Goal: Information Seeking & Learning: Compare options

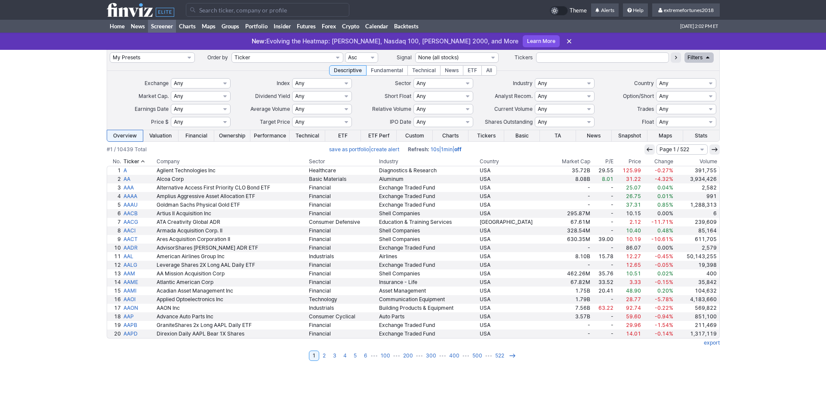
click at [244, 9] on input "Search" at bounding box center [267, 10] width 163 height 14
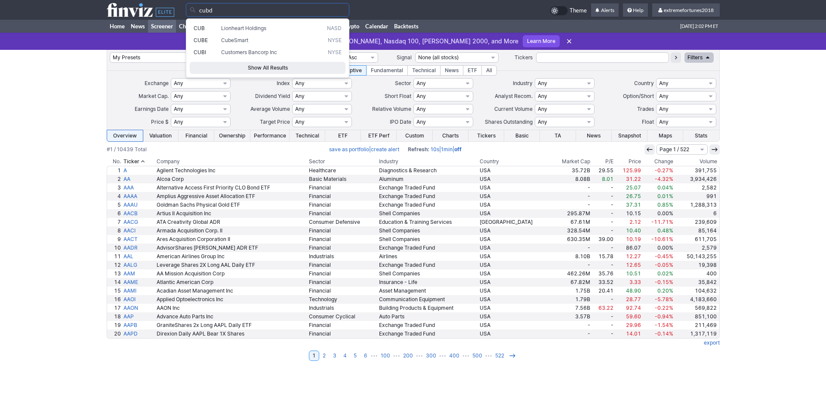
type input "cubd"
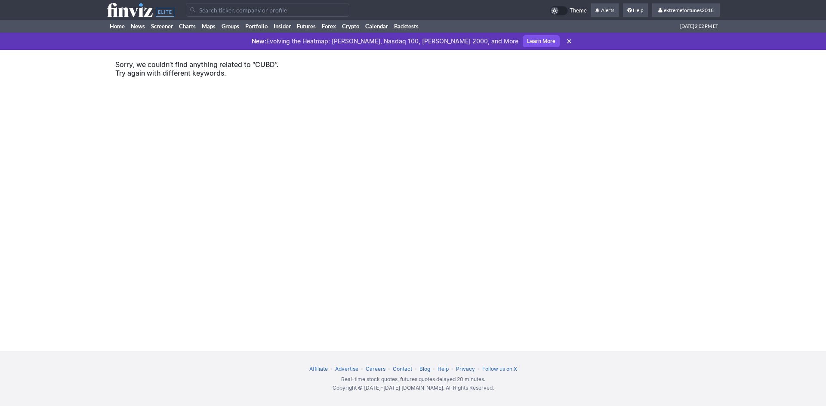
click at [252, 13] on input "Search" at bounding box center [267, 10] width 163 height 14
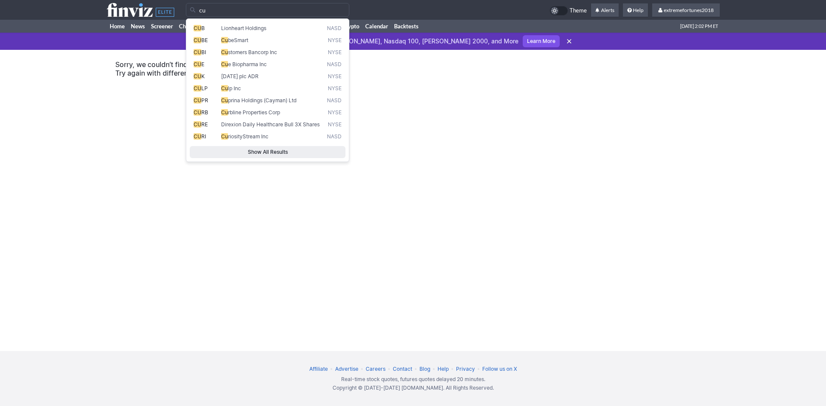
type input "c"
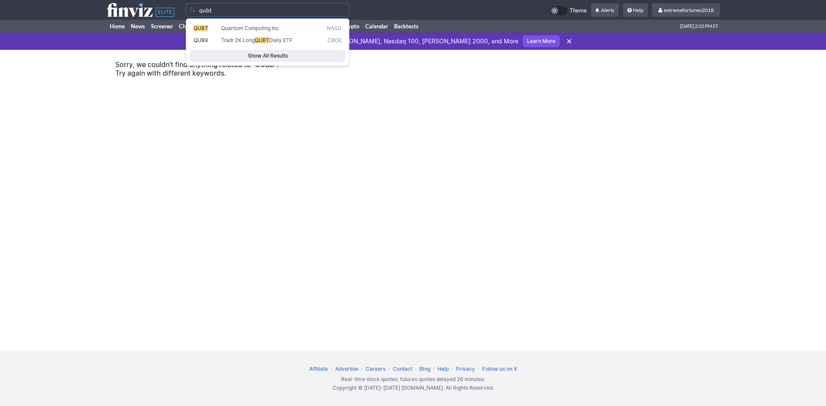
click at [251, 26] on span "Quantum Computing Inc" at bounding box center [250, 28] width 58 height 6
type input "QUBT"
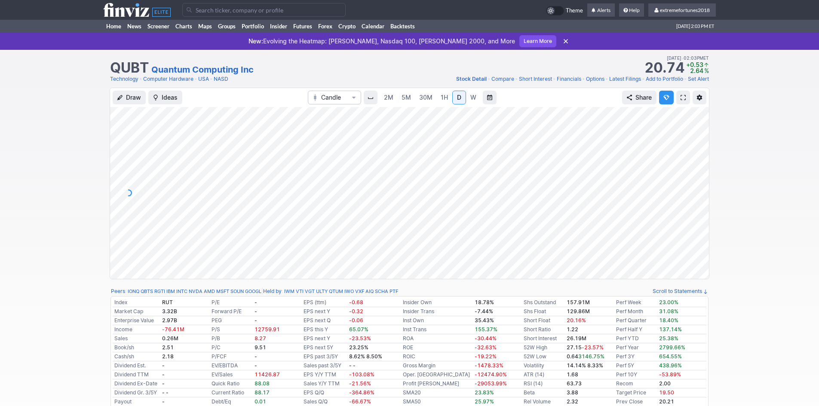
click at [263, 11] on input "Search" at bounding box center [263, 10] width 163 height 14
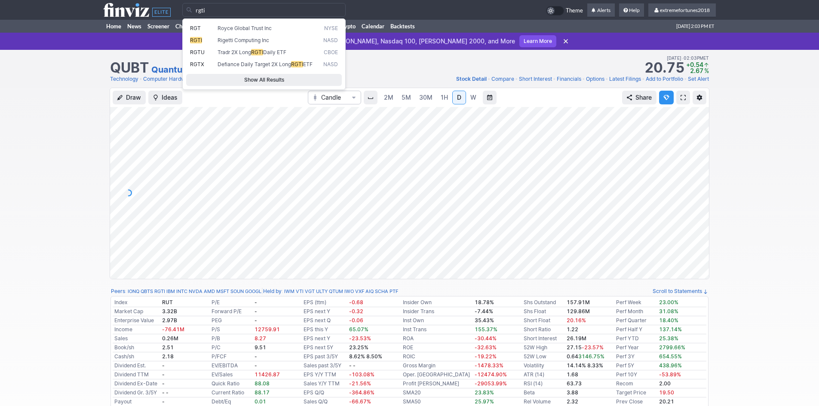
type input "rgti"
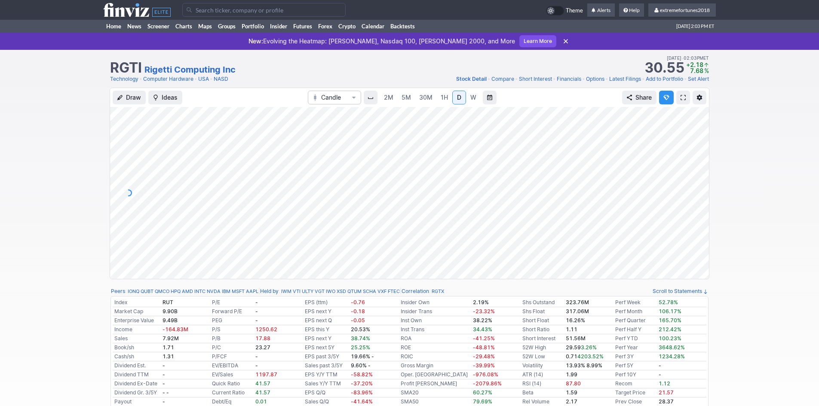
drag, startPoint x: 700, startPoint y: 234, endPoint x: 698, endPoint y: 171, distance: 62.8
click at [698, 171] on div at bounding box center [700, 191] width 18 height 151
drag, startPoint x: 699, startPoint y: 199, endPoint x: 697, endPoint y: 159, distance: 40.0
click at [697, 159] on div at bounding box center [700, 191] width 18 height 151
drag, startPoint x: 704, startPoint y: 200, endPoint x: 703, endPoint y: 221, distance: 21.1
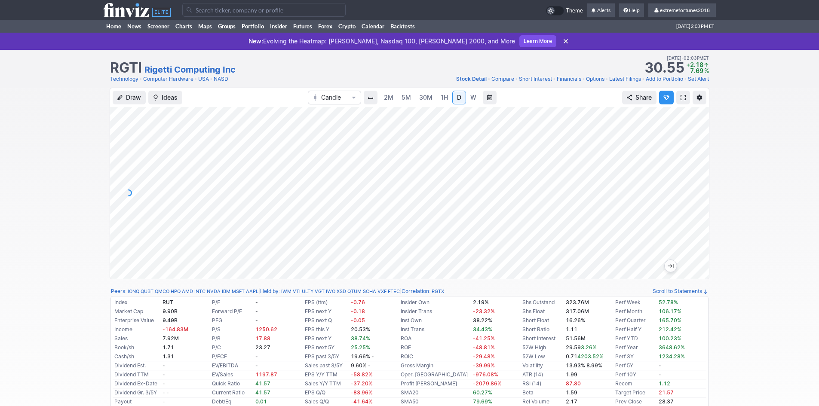
click at [703, 221] on div at bounding box center [700, 191] width 18 height 151
drag, startPoint x: 701, startPoint y: 152, endPoint x: 701, endPoint y: 173, distance: 20.6
click at [701, 173] on div at bounding box center [700, 191] width 18 height 151
drag, startPoint x: 701, startPoint y: 168, endPoint x: 692, endPoint y: 209, distance: 41.7
click at [692, 209] on div at bounding box center [700, 191] width 18 height 151
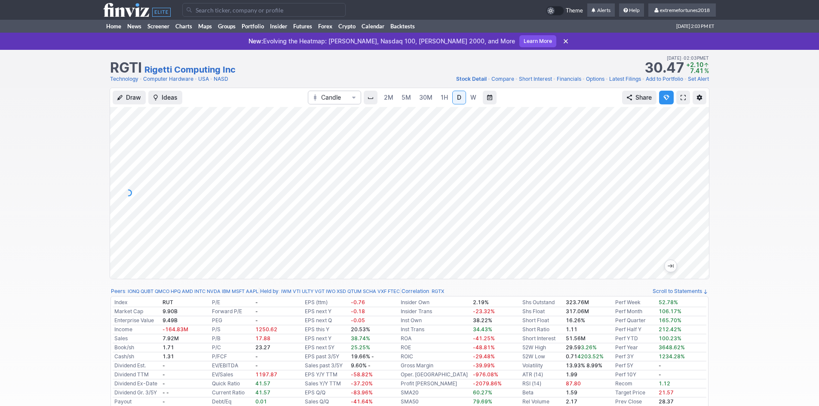
drag, startPoint x: 698, startPoint y: 158, endPoint x: 701, endPoint y: 204, distance: 46.2
click at [701, 204] on div at bounding box center [700, 191] width 18 height 151
click at [186, 80] on link "Computer Hardware" at bounding box center [168, 79] width 50 height 9
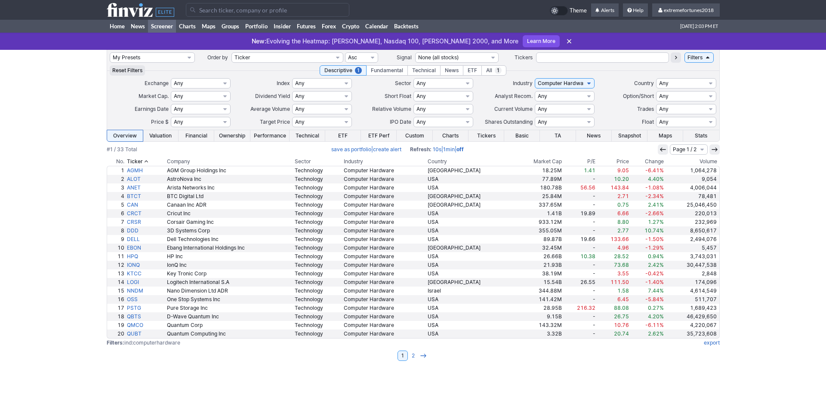
click at [699, 164] on th "Volume" at bounding box center [692, 161] width 55 height 9
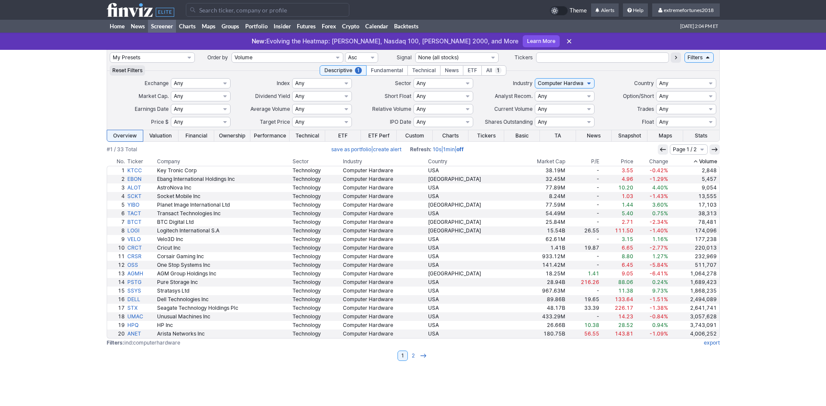
click at [708, 163] on th "Volume" at bounding box center [694, 161] width 50 height 9
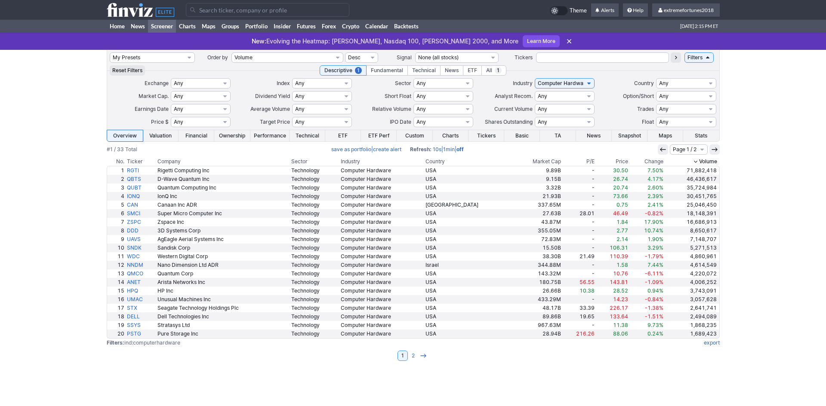
click at [215, 7] on input "Search" at bounding box center [267, 10] width 163 height 14
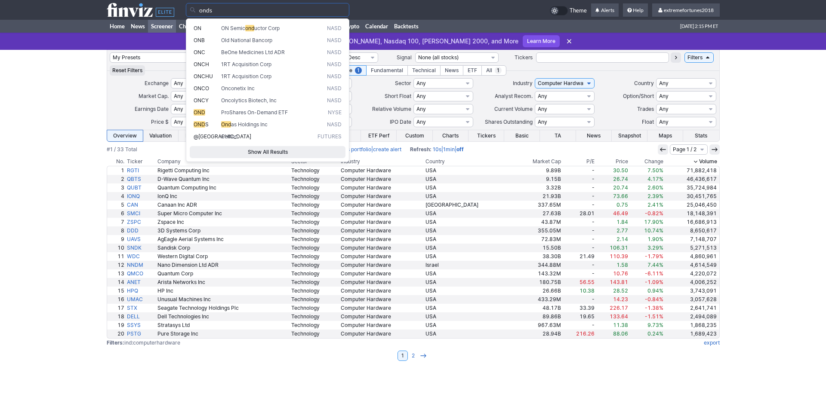
type input "onds"
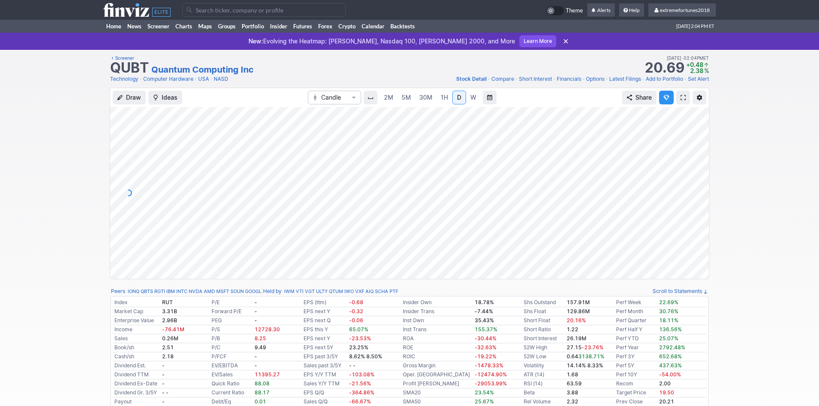
click at [470, 100] on span "W" at bounding box center [473, 97] width 6 height 7
click at [457, 97] on span "D" at bounding box center [459, 97] width 4 height 7
drag, startPoint x: 696, startPoint y: 218, endPoint x: 699, endPoint y: 178, distance: 40.1
click at [699, 178] on div at bounding box center [700, 191] width 18 height 151
drag, startPoint x: 699, startPoint y: 195, endPoint x: 693, endPoint y: 214, distance: 19.7
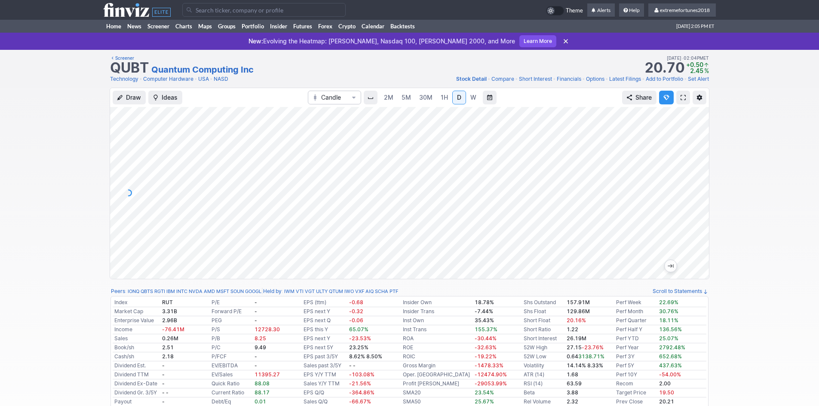
click at [695, 213] on div at bounding box center [700, 191] width 18 height 151
drag, startPoint x: 704, startPoint y: 159, endPoint x: 698, endPoint y: 192, distance: 33.7
click at [700, 191] on div at bounding box center [700, 191] width 18 height 151
drag, startPoint x: 696, startPoint y: 186, endPoint x: 691, endPoint y: 196, distance: 11.0
click at [694, 194] on div at bounding box center [700, 191] width 18 height 151
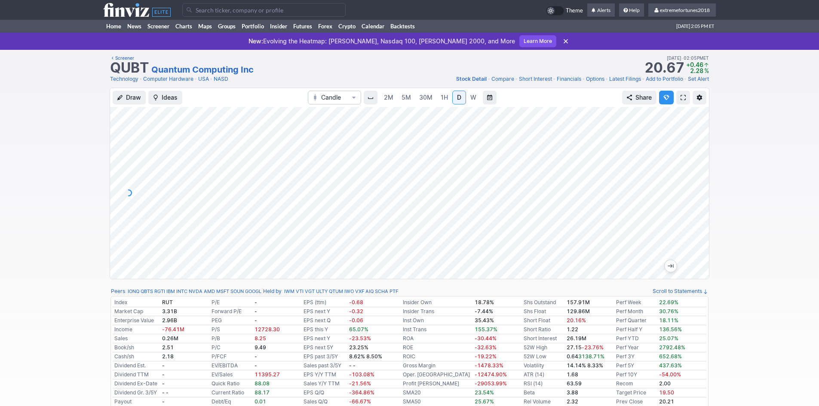
drag, startPoint x: 703, startPoint y: 186, endPoint x: 703, endPoint y: 195, distance: 8.6
click at [703, 193] on div at bounding box center [700, 191] width 18 height 151
drag, startPoint x: 698, startPoint y: 213, endPoint x: 708, endPoint y: 163, distance: 51.4
click at [708, 163] on div at bounding box center [700, 191] width 18 height 151
click at [269, 18] on td at bounding box center [364, 10] width 364 height 20
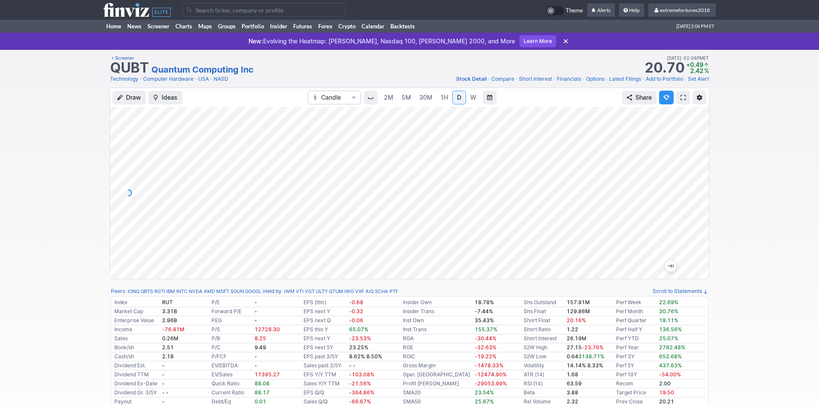
click at [272, 13] on input "Search" at bounding box center [263, 10] width 163 height 14
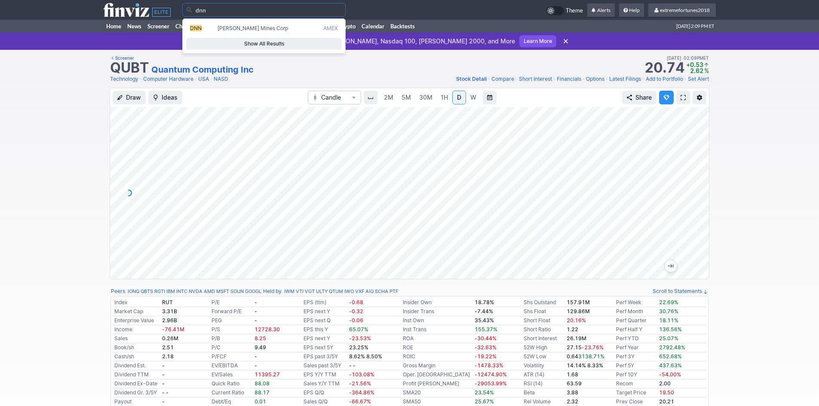
type input "dnn"
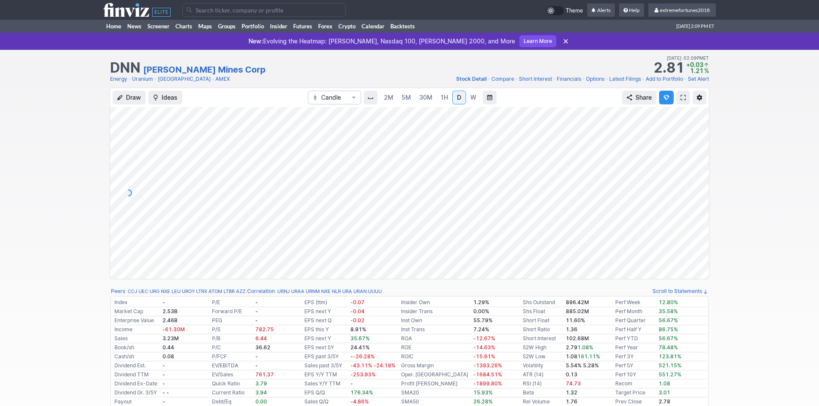
click at [143, 80] on link "Uranium" at bounding box center [142, 79] width 21 height 9
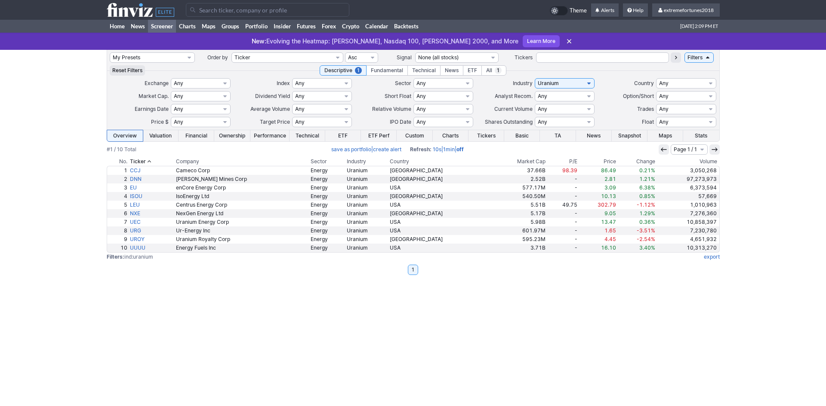
click at [702, 157] on td at bounding box center [413, 156] width 613 height 3
click at [702, 163] on th "Volume" at bounding box center [687, 161] width 63 height 9
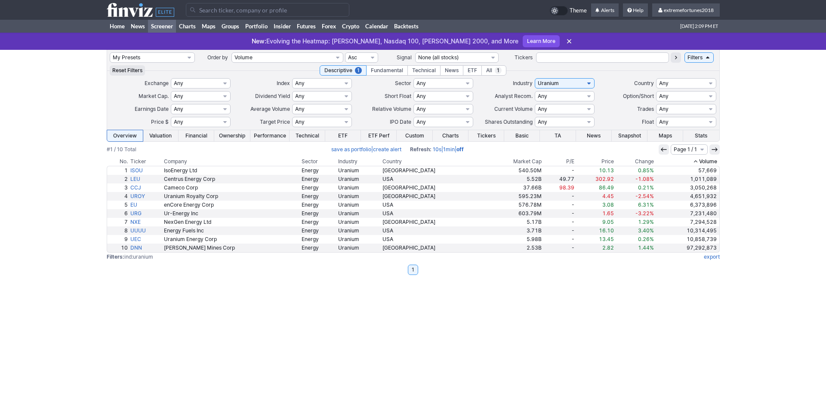
click at [290, 12] on input "Search" at bounding box center [267, 10] width 163 height 14
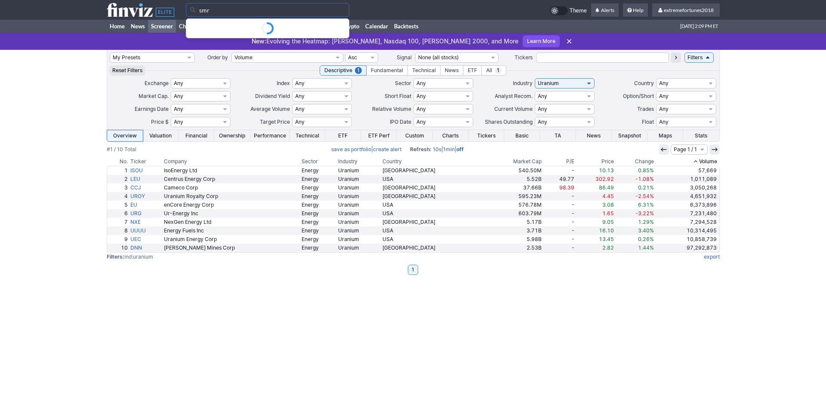
type input "smr"
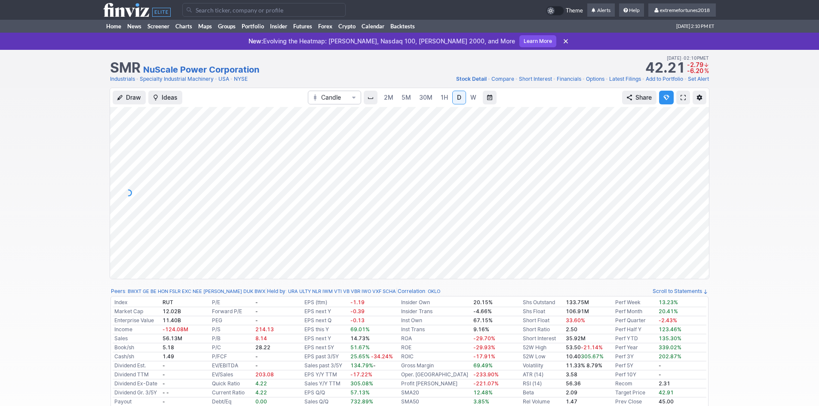
click at [170, 77] on link "Specialty Industrial Machinery" at bounding box center [177, 79] width 74 height 9
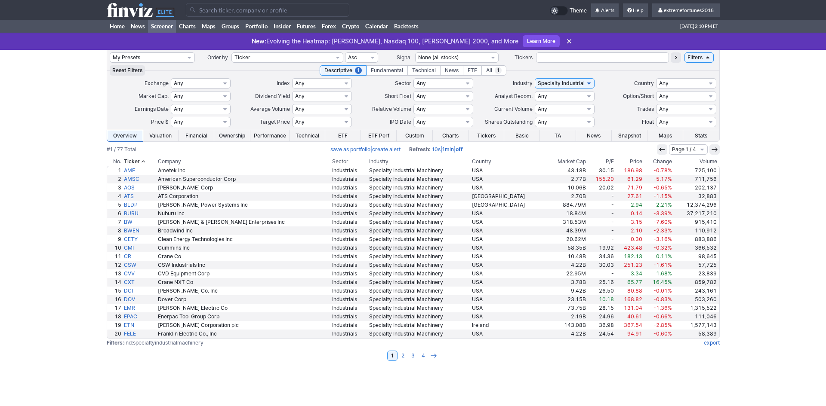
click at [704, 160] on th "Volume" at bounding box center [696, 161] width 46 height 9
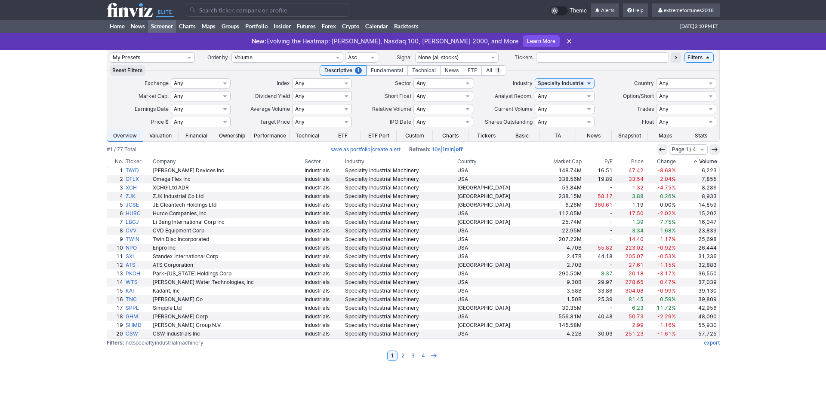
click at [706, 161] on th "Volume" at bounding box center [698, 161] width 42 height 9
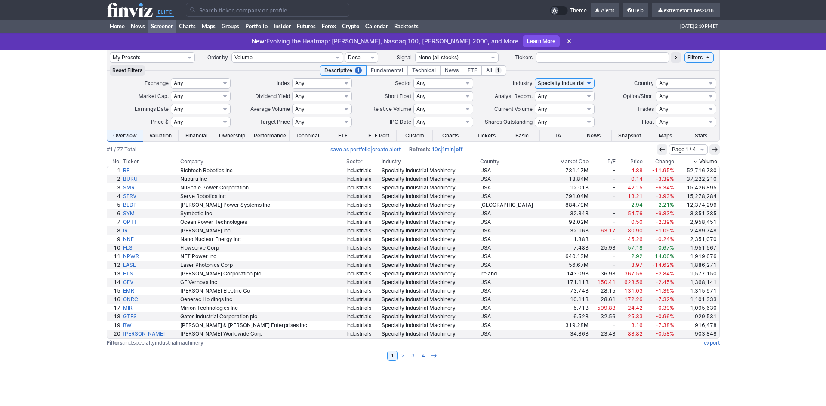
click at [203, 11] on input "Search" at bounding box center [267, 10] width 163 height 14
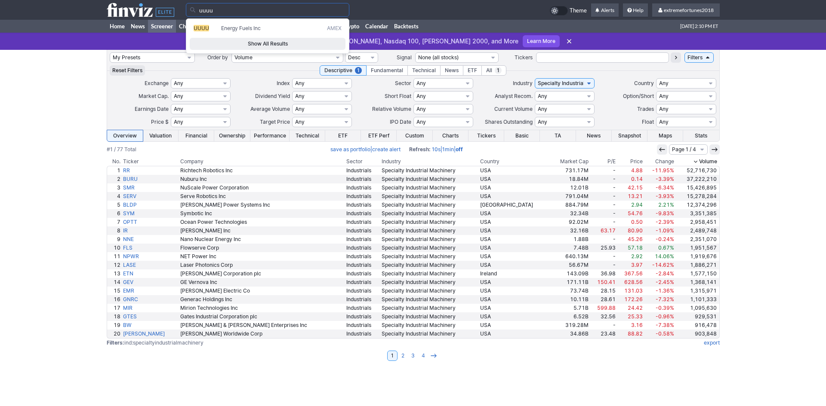
type input "uuuu"
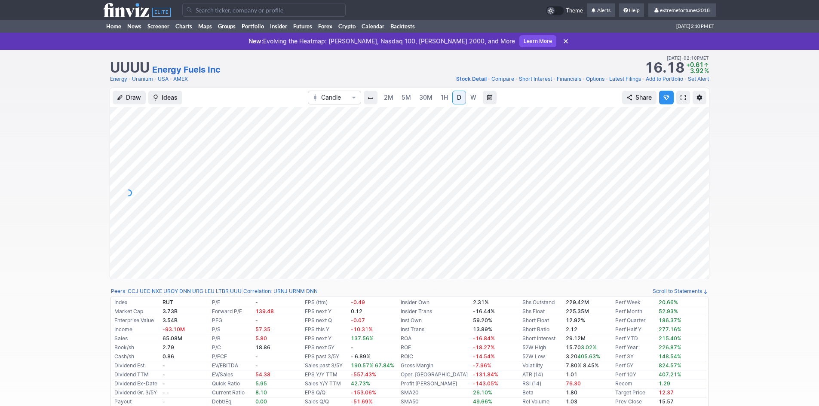
click at [700, 190] on div at bounding box center [700, 191] width 18 height 151
drag, startPoint x: 697, startPoint y: 172, endPoint x: 697, endPoint y: 188, distance: 15.9
click at [697, 187] on div at bounding box center [700, 191] width 18 height 151
drag, startPoint x: 703, startPoint y: 221, endPoint x: 704, endPoint y: 178, distance: 43.9
click at [704, 178] on div at bounding box center [700, 191] width 18 height 151
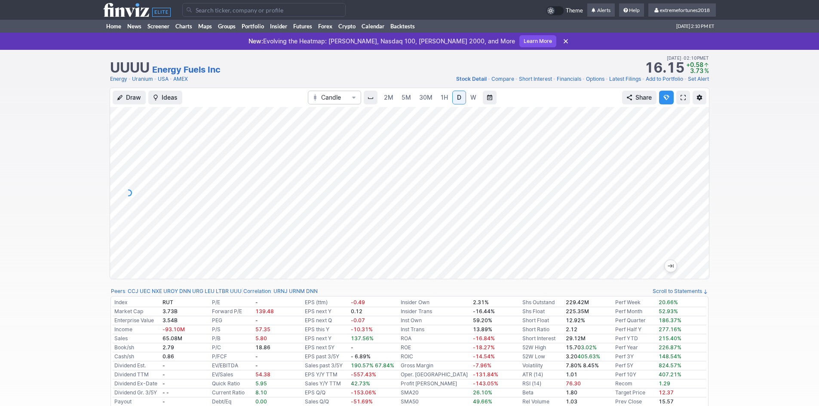
drag, startPoint x: 701, startPoint y: 165, endPoint x: 701, endPoint y: 182, distance: 17.2
click at [701, 182] on div at bounding box center [700, 191] width 18 height 151
click at [704, 192] on div at bounding box center [700, 191] width 18 height 151
click at [698, 189] on div at bounding box center [700, 191] width 18 height 151
drag, startPoint x: 700, startPoint y: 169, endPoint x: 699, endPoint y: 151, distance: 18.1
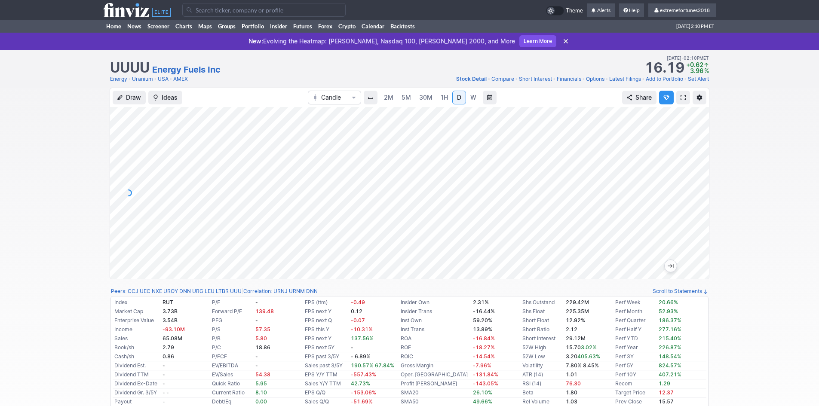
click at [699, 151] on div at bounding box center [700, 191] width 18 height 151
drag, startPoint x: 701, startPoint y: 174, endPoint x: 699, endPoint y: 191, distance: 17.3
click at [699, 191] on div at bounding box center [700, 191] width 18 height 151
drag, startPoint x: 701, startPoint y: 154, endPoint x: 696, endPoint y: 185, distance: 31.0
click at [696, 185] on div at bounding box center [700, 191] width 18 height 151
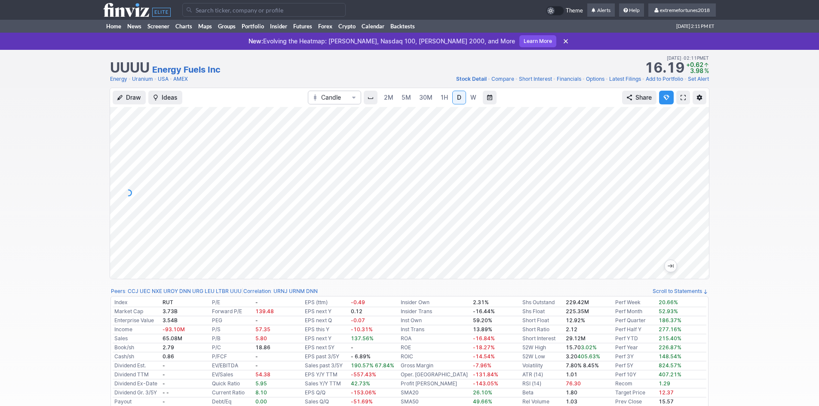
drag, startPoint x: 698, startPoint y: 207, endPoint x: 692, endPoint y: 191, distance: 17.4
click at [697, 197] on div at bounding box center [700, 191] width 18 height 151
drag, startPoint x: 702, startPoint y: 163, endPoint x: 698, endPoint y: 186, distance: 24.0
click at [699, 183] on div at bounding box center [700, 191] width 18 height 151
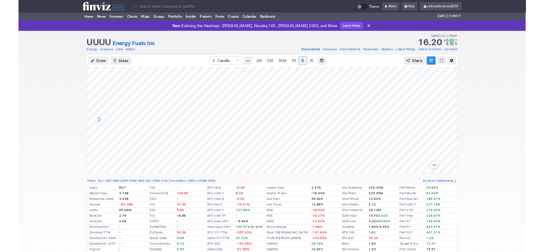
scroll to position [43, 0]
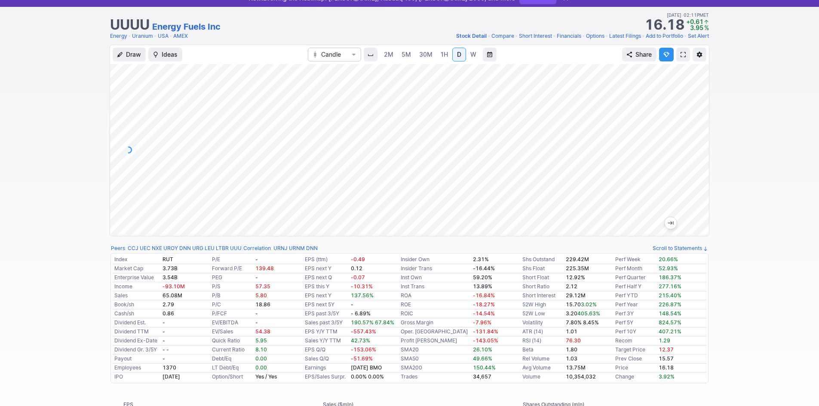
click at [691, 156] on div at bounding box center [409, 150] width 599 height 172
drag, startPoint x: 701, startPoint y: 137, endPoint x: 704, endPoint y: 117, distance: 20.4
click at [704, 117] on div at bounding box center [700, 148] width 18 height 151
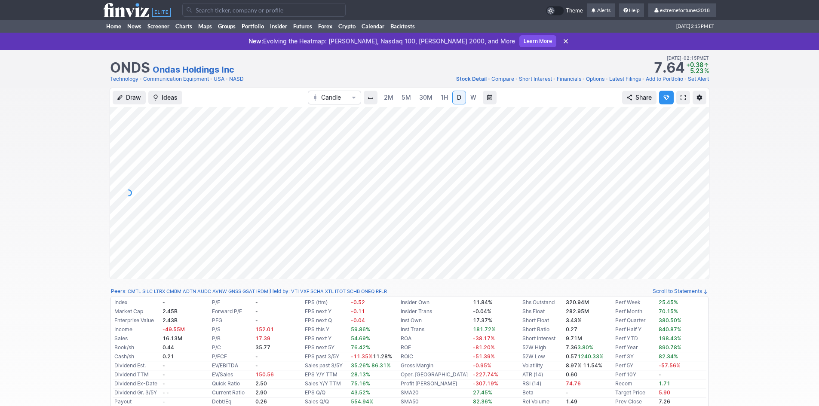
drag, startPoint x: 701, startPoint y: 182, endPoint x: 697, endPoint y: 223, distance: 40.7
click at [698, 222] on div at bounding box center [700, 191] width 18 height 151
click at [192, 80] on link "Communication Equipment" at bounding box center [176, 79] width 66 height 9
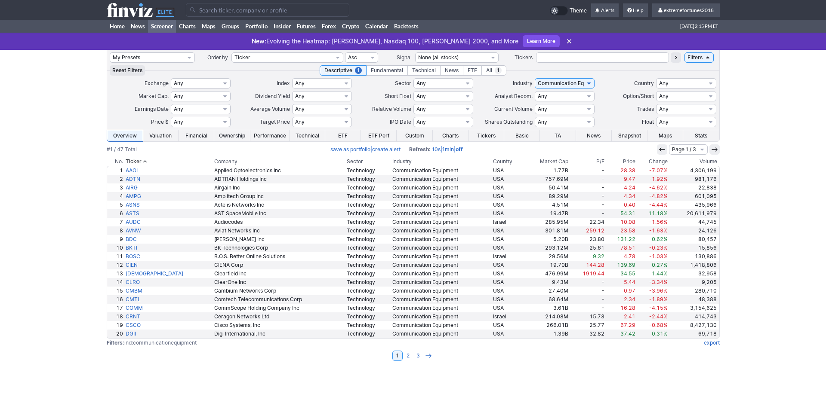
click at [716, 161] on th "Volume" at bounding box center [694, 161] width 51 height 9
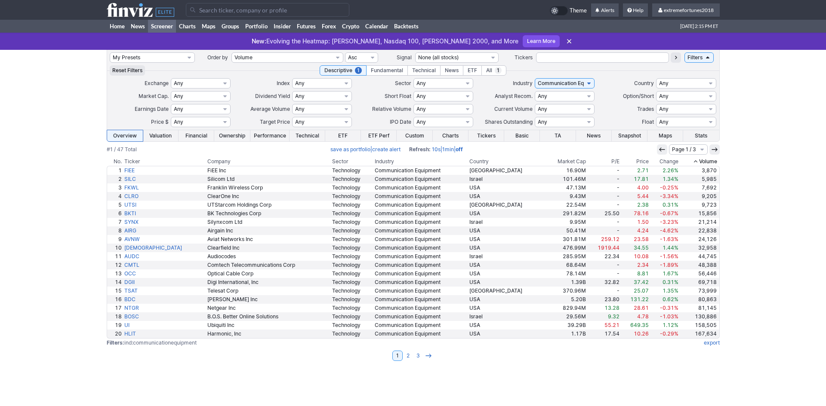
click at [713, 162] on th "Volume" at bounding box center [699, 161] width 40 height 9
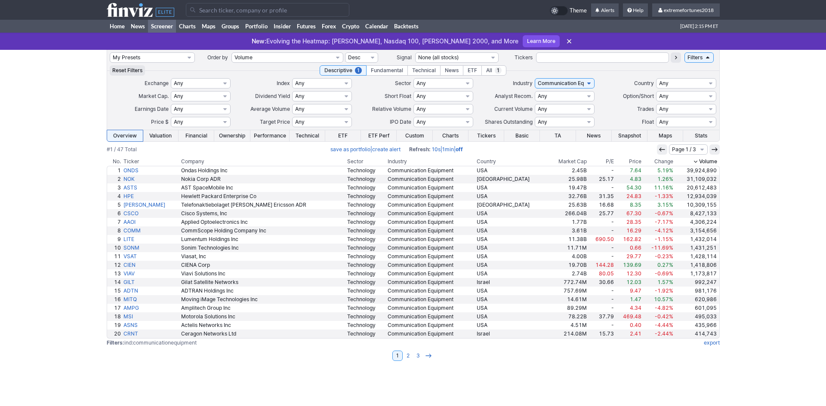
click at [197, 9] on input "Search" at bounding box center [267, 10] width 163 height 14
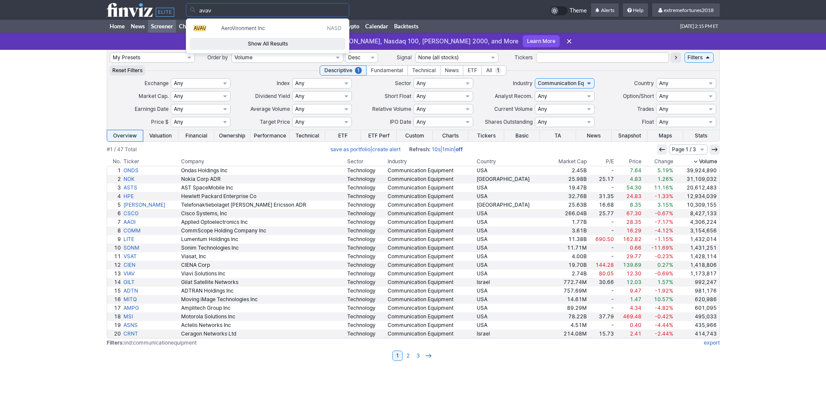
type input "avav"
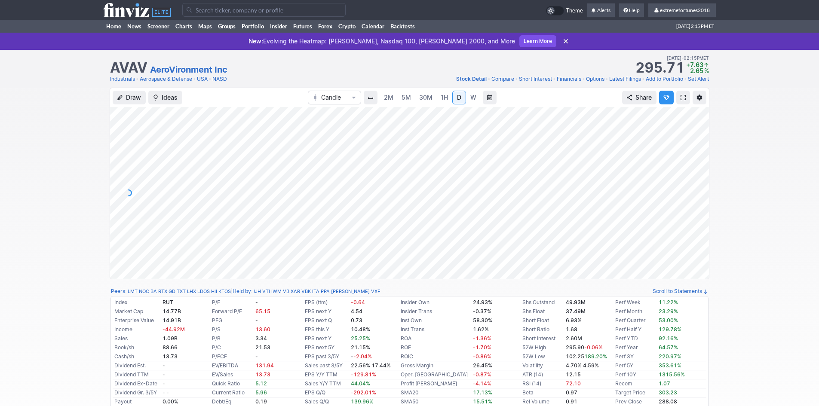
click at [155, 79] on link "Aerospace & Defense" at bounding box center [166, 79] width 52 height 9
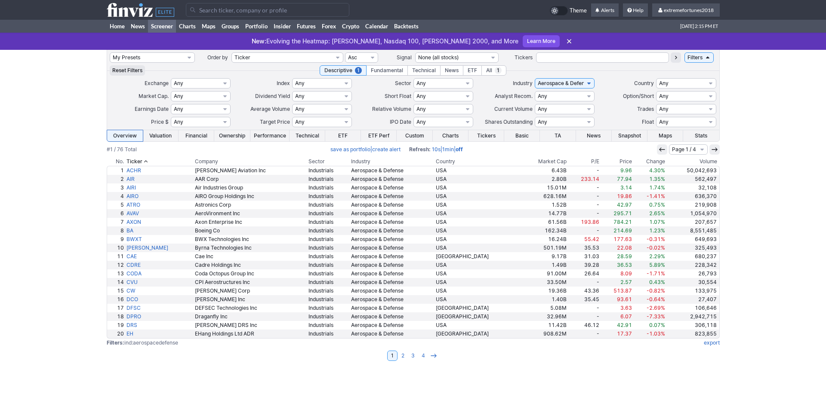
click at [705, 160] on th "Volume" at bounding box center [692, 161] width 53 height 9
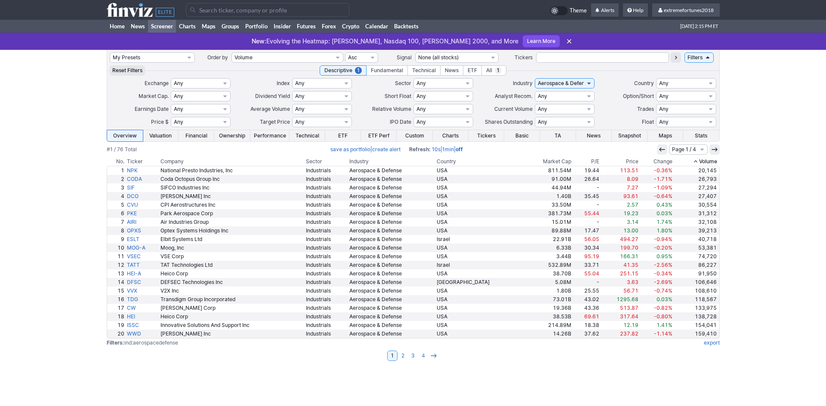
click at [707, 160] on th "Volume" at bounding box center [696, 161] width 46 height 9
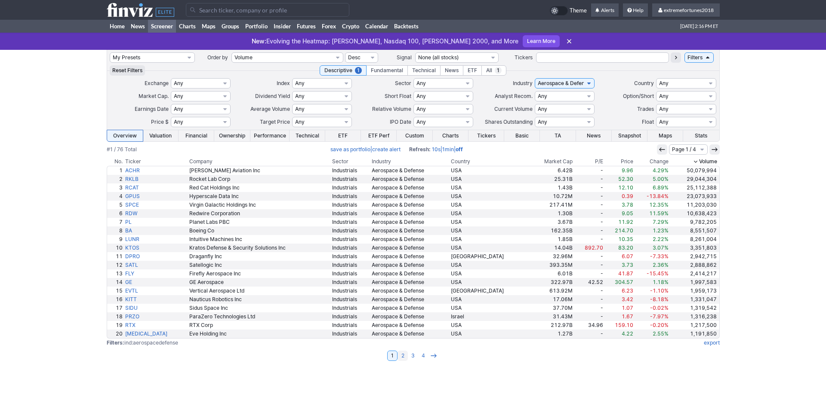
click at [402, 355] on link "2" at bounding box center [402, 356] width 10 height 10
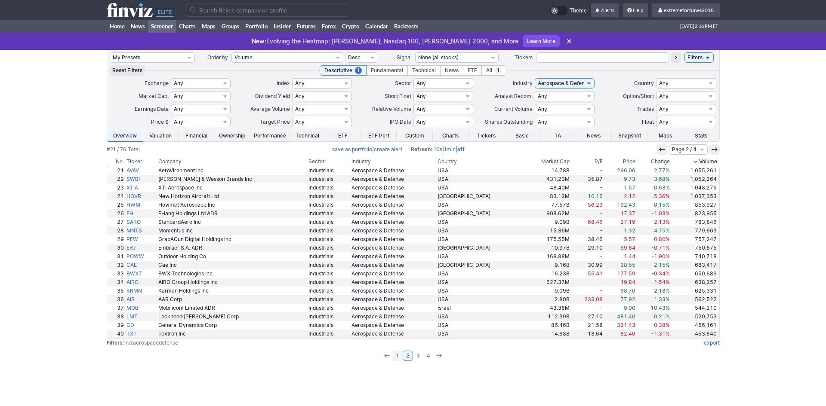
click at [398, 357] on link "1" at bounding box center [397, 356] width 10 height 10
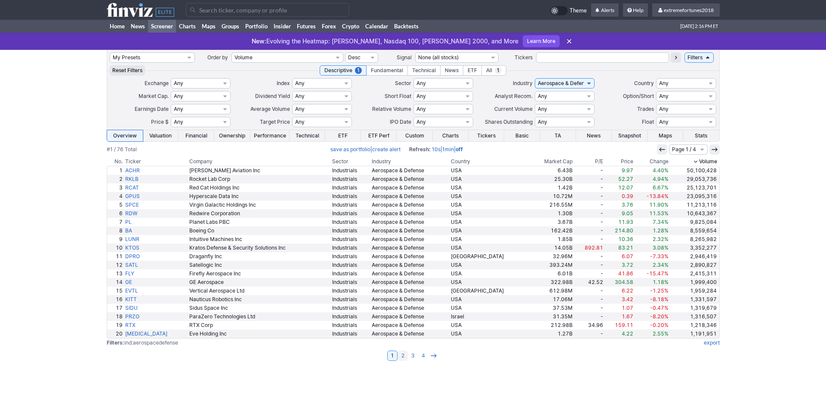
click at [401, 355] on link "2" at bounding box center [402, 356] width 10 height 10
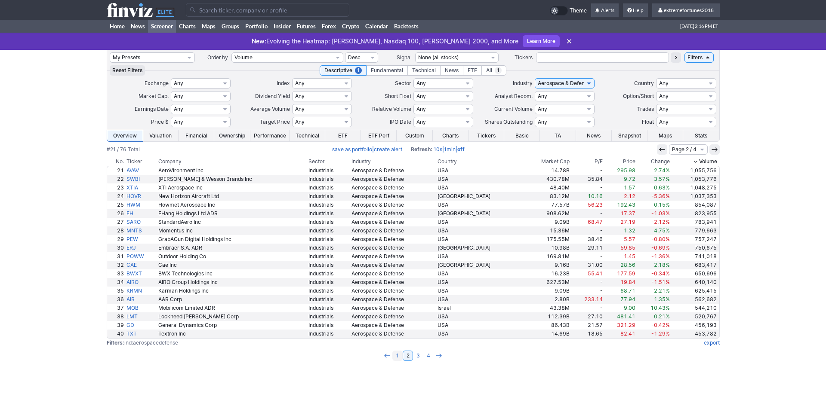
click at [396, 356] on link "1" at bounding box center [397, 356] width 10 height 10
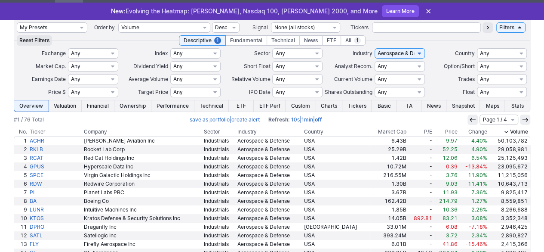
scroll to position [43, 0]
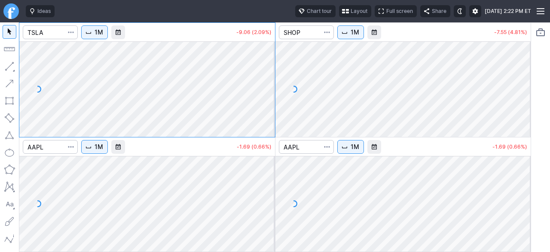
click at [339, 12] on button "Layout" at bounding box center [355, 11] width 32 height 12
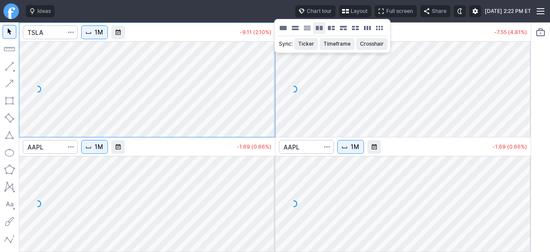
click at [321, 28] on button "Layout" at bounding box center [319, 28] width 12 height 12
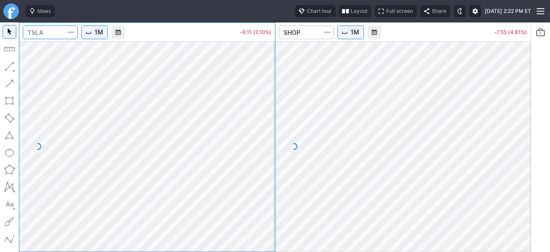
click at [54, 29] on input "Search" at bounding box center [50, 32] width 55 height 14
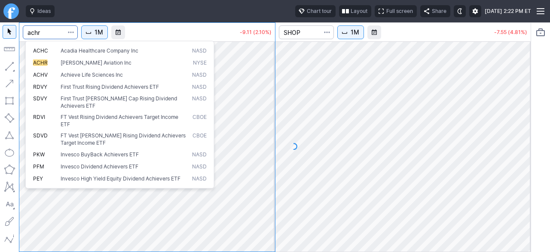
type input "achr"
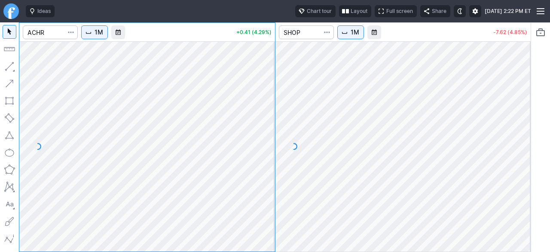
click at [92, 32] on span "Interval" at bounding box center [88, 32] width 7 height 7
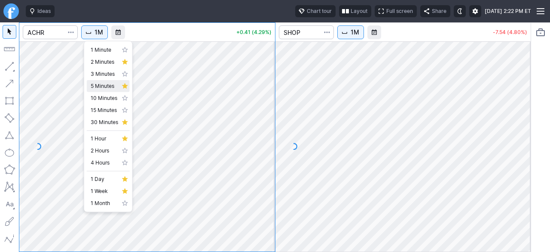
click at [107, 86] on span "5 Minutes" at bounding box center [105, 86] width 28 height 9
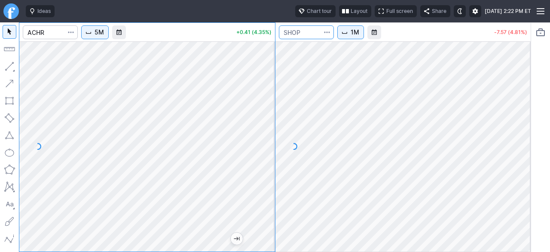
click at [298, 31] on input "Search" at bounding box center [306, 32] width 55 height 14
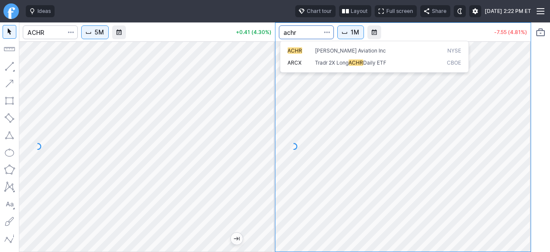
type input "achr"
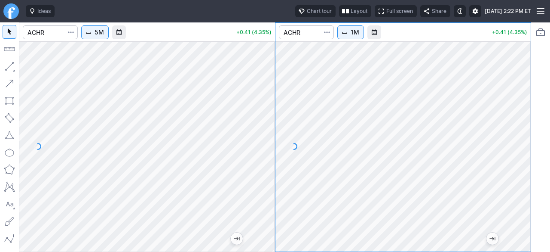
drag, startPoint x: 519, startPoint y: 183, endPoint x: 514, endPoint y: 189, distance: 8.2
click at [518, 189] on div at bounding box center [522, 144] width 18 height 188
drag, startPoint x: 529, startPoint y: 149, endPoint x: 529, endPoint y: 166, distance: 17.2
click at [529, 166] on div at bounding box center [522, 144] width 18 height 188
click at [45, 31] on input "Search" at bounding box center [50, 32] width 55 height 14
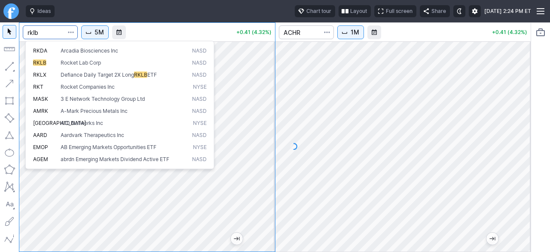
type input "rklb"
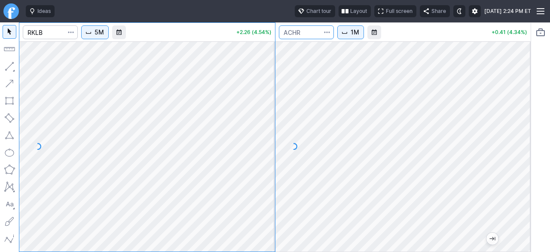
click at [309, 35] on input "Search" at bounding box center [306, 32] width 55 height 14
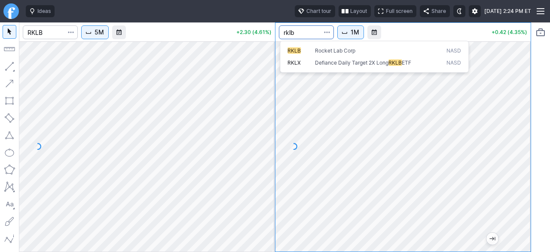
type input "rklb"
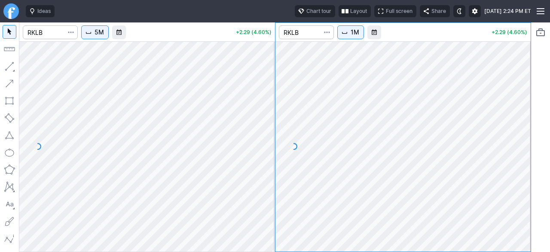
click at [550, 155] on html "Ideas Chart tour Layout Full screen Share [DATE] 2:24 PM ET 5M +2.29 (4.60%) 1M…" at bounding box center [275, 126] width 550 height 252
click at [550, 163] on html "Ideas Chart tour Layout Full screen Share [DATE] 2:24 PM ET 5M +2.29 (4.60%) 1M…" at bounding box center [275, 126] width 550 height 252
click at [518, 152] on div at bounding box center [404, 146] width 256 height 210
drag, startPoint x: 527, startPoint y: 183, endPoint x: 522, endPoint y: 207, distance: 24.5
click at [522, 207] on div at bounding box center [522, 144] width 18 height 188
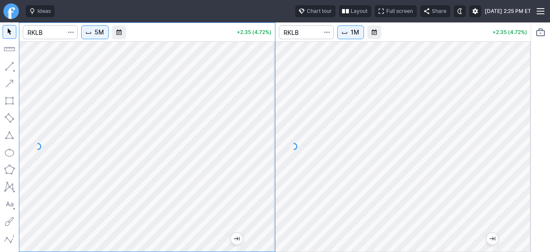
drag, startPoint x: 262, startPoint y: 213, endPoint x: 265, endPoint y: 169, distance: 43.5
click at [269, 175] on div at bounding box center [266, 144] width 18 height 188
drag, startPoint x: 521, startPoint y: 112, endPoint x: 513, endPoint y: 133, distance: 22.4
click at [520, 129] on div at bounding box center [522, 144] width 18 height 188
drag, startPoint x: 522, startPoint y: 141, endPoint x: 513, endPoint y: 175, distance: 35.0
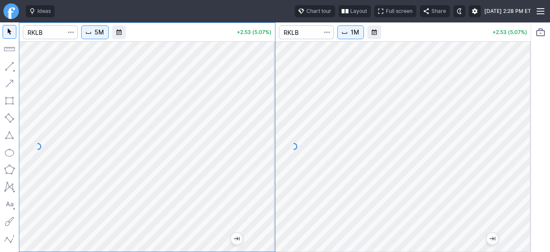
click at [513, 175] on div at bounding box center [522, 144] width 18 height 188
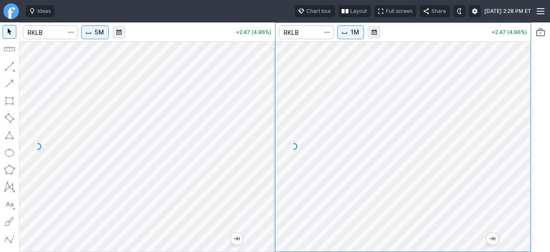
drag, startPoint x: 521, startPoint y: 206, endPoint x: 517, endPoint y: 173, distance: 33.0
click at [521, 179] on div at bounding box center [522, 144] width 18 height 188
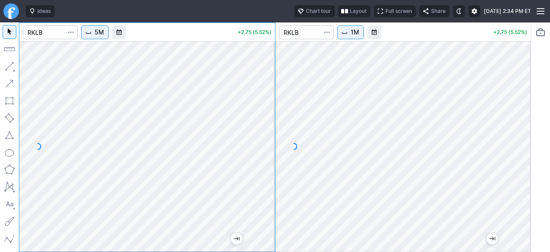
drag, startPoint x: 272, startPoint y: 178, endPoint x: 273, endPoint y: 138, distance: 39.6
click at [273, 138] on div at bounding box center [266, 144] width 18 height 188
drag, startPoint x: 517, startPoint y: 171, endPoint x: 516, endPoint y: 133, distance: 37.9
click at [516, 133] on div at bounding box center [522, 144] width 18 height 188
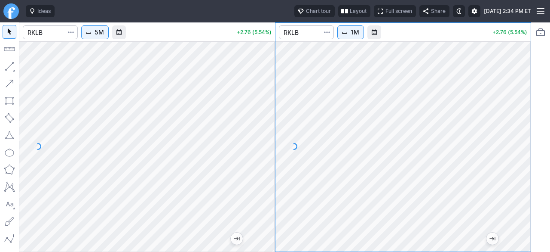
drag, startPoint x: 266, startPoint y: 140, endPoint x: 267, endPoint y: 168, distance: 27.6
click at [267, 166] on div at bounding box center [266, 144] width 18 height 188
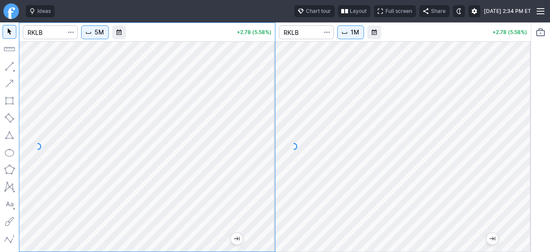
drag, startPoint x: 261, startPoint y: 148, endPoint x: 261, endPoint y: 155, distance: 6.9
click at [261, 155] on div at bounding box center [266, 144] width 18 height 188
click at [258, 159] on div at bounding box center [147, 146] width 256 height 210
drag, startPoint x: 264, startPoint y: 141, endPoint x: 264, endPoint y: 150, distance: 8.6
click at [265, 148] on div at bounding box center [266, 144] width 18 height 188
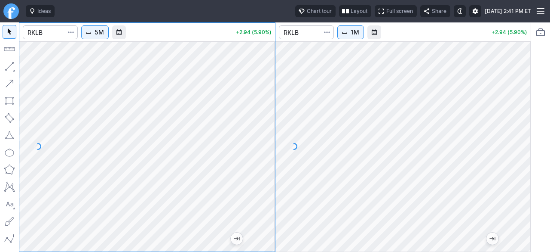
drag, startPoint x: 519, startPoint y: 174, endPoint x: 516, endPoint y: 191, distance: 17.1
click at [516, 191] on div at bounding box center [522, 144] width 18 height 188
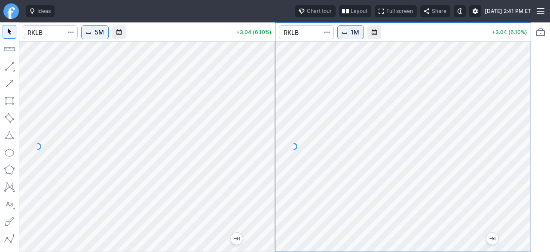
click at [520, 129] on div at bounding box center [404, 146] width 256 height 210
drag, startPoint x: 524, startPoint y: 140, endPoint x: 520, endPoint y: 114, distance: 26.2
click at [524, 120] on div at bounding box center [522, 144] width 18 height 188
drag, startPoint x: 519, startPoint y: 193, endPoint x: 514, endPoint y: 184, distance: 10.4
click at [519, 184] on div at bounding box center [522, 144] width 18 height 188
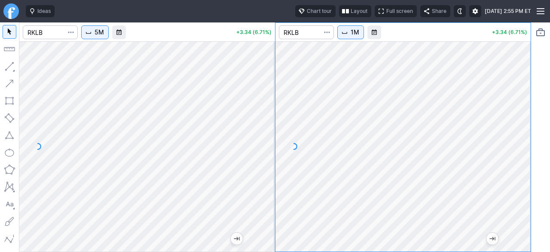
drag, startPoint x: 518, startPoint y: 191, endPoint x: 519, endPoint y: 164, distance: 26.7
click at [519, 164] on div at bounding box center [522, 144] width 18 height 188
click at [532, 196] on div at bounding box center [541, 136] width 19 height 229
drag, startPoint x: 526, startPoint y: 197, endPoint x: 516, endPoint y: 139, distance: 58.5
click at [519, 138] on div at bounding box center [522, 144] width 18 height 188
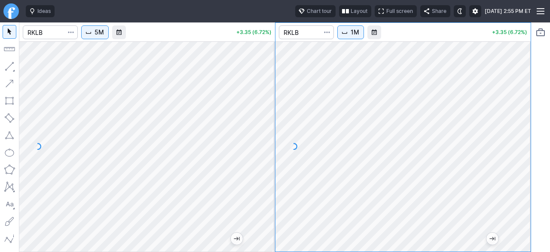
click at [511, 180] on div at bounding box center [404, 146] width 256 height 210
drag, startPoint x: 524, startPoint y: 141, endPoint x: 516, endPoint y: 162, distance: 22.6
click at [518, 160] on div at bounding box center [522, 144] width 18 height 188
drag, startPoint x: 521, startPoint y: 150, endPoint x: 514, endPoint y: 191, distance: 41.5
click at [517, 187] on div at bounding box center [522, 144] width 18 height 188
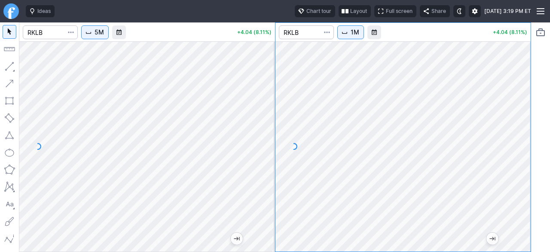
drag, startPoint x: 522, startPoint y: 133, endPoint x: 524, endPoint y: 157, distance: 23.3
click at [524, 157] on div at bounding box center [522, 144] width 18 height 188
drag, startPoint x: 516, startPoint y: 163, endPoint x: 525, endPoint y: 111, distance: 52.4
click at [525, 112] on div at bounding box center [522, 144] width 18 height 188
click at [446, 157] on div at bounding box center [404, 146] width 256 height 210
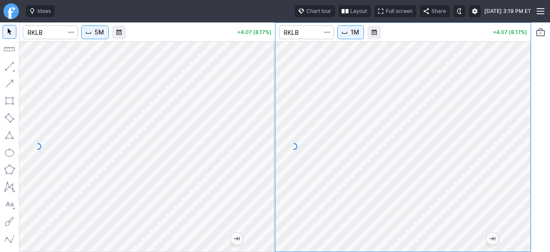
drag, startPoint x: 519, startPoint y: 152, endPoint x: 522, endPoint y: 122, distance: 29.8
click at [522, 122] on div at bounding box center [522, 144] width 18 height 188
click at [58, 34] on input "Search" at bounding box center [50, 32] width 55 height 14
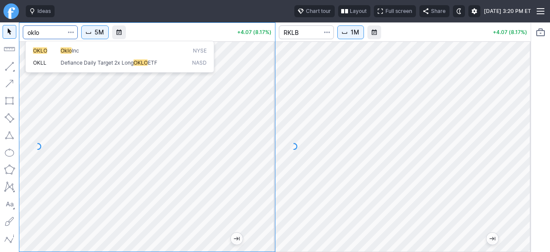
type input "oklo"
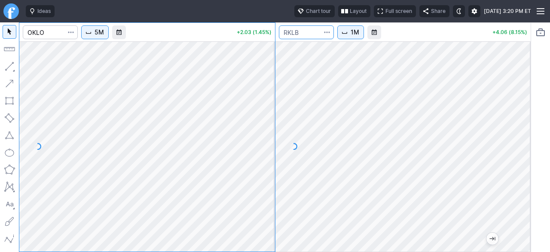
click at [305, 34] on input "Search" at bounding box center [306, 32] width 55 height 14
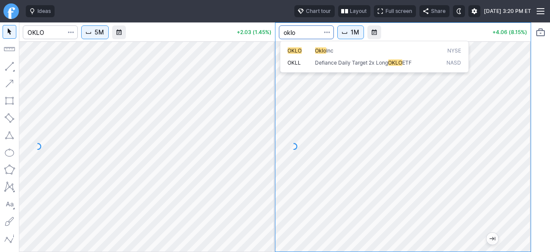
type input "oklo"
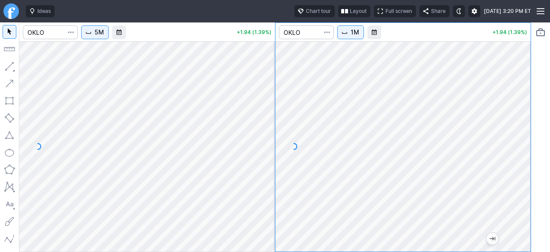
click at [523, 168] on div at bounding box center [404, 146] width 256 height 210
drag, startPoint x: 527, startPoint y: 203, endPoint x: 528, endPoint y: 215, distance: 12.1
click at [528, 215] on div at bounding box center [522, 144] width 18 height 188
drag, startPoint x: 262, startPoint y: 154, endPoint x: 267, endPoint y: 191, distance: 37.4
click at [267, 191] on div at bounding box center [266, 144] width 18 height 188
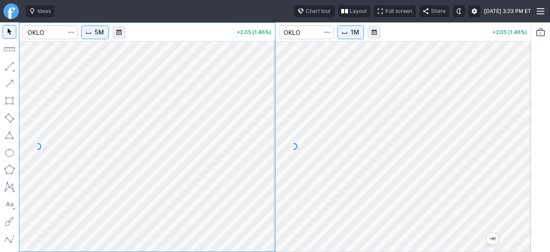
drag, startPoint x: 261, startPoint y: 157, endPoint x: 271, endPoint y: 124, distance: 34.9
click at [271, 124] on div at bounding box center [266, 144] width 18 height 188
drag, startPoint x: 265, startPoint y: 118, endPoint x: 267, endPoint y: 132, distance: 13.4
click at [267, 131] on div at bounding box center [266, 144] width 18 height 188
drag, startPoint x: 271, startPoint y: 128, endPoint x: 265, endPoint y: 138, distance: 11.2
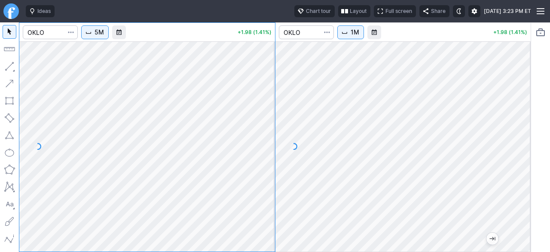
click at [270, 134] on div at bounding box center [266, 144] width 18 height 188
drag, startPoint x: 531, startPoint y: 195, endPoint x: 522, endPoint y: 205, distance: 13.7
click at [532, 203] on div "5M +1.93 (1.38%) 1M +1.93 (1.38%)" at bounding box center [275, 136] width 550 height 229
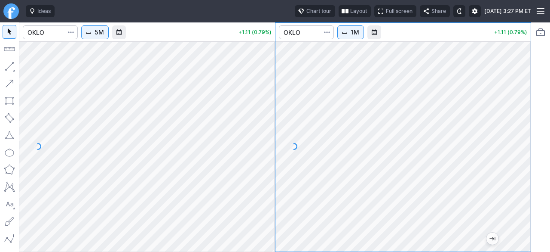
drag, startPoint x: 264, startPoint y: 157, endPoint x: 261, endPoint y: 184, distance: 27.2
click at [270, 183] on div at bounding box center [266, 144] width 18 height 188
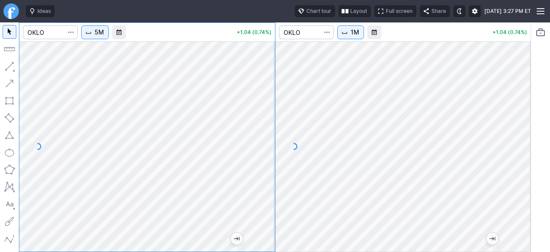
drag, startPoint x: 267, startPoint y: 184, endPoint x: 261, endPoint y: 192, distance: 9.8
click at [264, 191] on div at bounding box center [266, 144] width 18 height 188
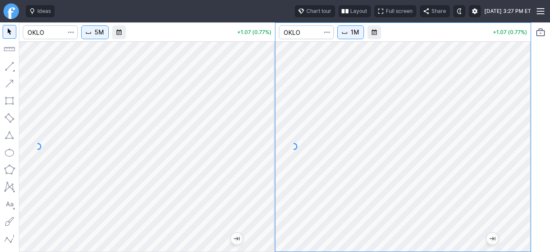
click at [516, 198] on div at bounding box center [404, 146] width 256 height 210
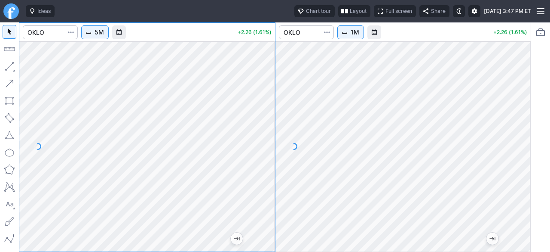
drag, startPoint x: 522, startPoint y: 161, endPoint x: 521, endPoint y: 166, distance: 5.3
click at [524, 165] on div at bounding box center [522, 144] width 18 height 188
drag, startPoint x: 265, startPoint y: 154, endPoint x: 261, endPoint y: 189, distance: 34.7
click at [263, 187] on div at bounding box center [266, 144] width 18 height 188
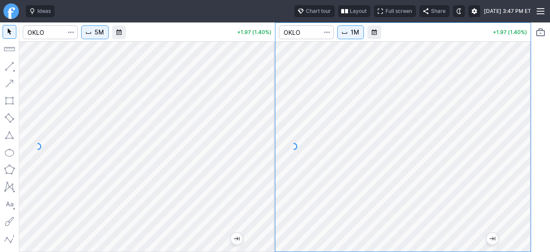
click at [514, 114] on div at bounding box center [404, 146] width 256 height 210
drag, startPoint x: 521, startPoint y: 149, endPoint x: 513, endPoint y: 181, distance: 32.7
click at [517, 180] on div at bounding box center [522, 144] width 18 height 188
click at [522, 161] on div at bounding box center [522, 144] width 18 height 188
drag, startPoint x: 516, startPoint y: 155, endPoint x: 518, endPoint y: 129, distance: 25.9
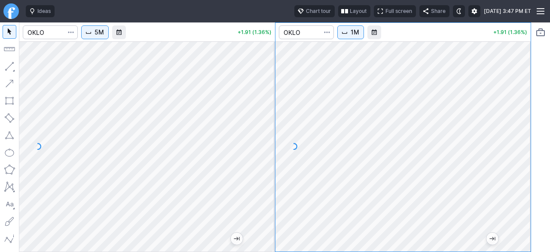
click at [518, 129] on div at bounding box center [522, 144] width 18 height 188
click at [258, 141] on div at bounding box center [147, 146] width 256 height 210
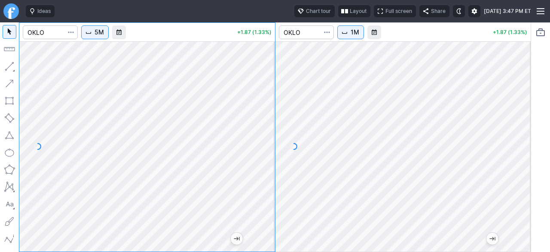
click at [264, 142] on div at bounding box center [266, 144] width 18 height 188
click at [497, 178] on div at bounding box center [404, 146] width 256 height 210
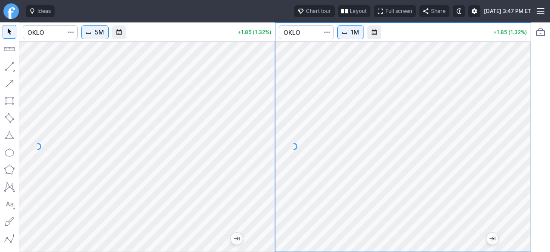
drag, startPoint x: 525, startPoint y: 136, endPoint x: 276, endPoint y: 127, distance: 250.0
click at [270, 126] on div "5M +1.85 (1.32%) 1M +1.85 (1.32%)" at bounding box center [275, 136] width 513 height 229
click at [227, 146] on div "5M +1.85 (1.32%) 1M +1.85 (1.32%)" at bounding box center [275, 136] width 513 height 229
click at [251, 162] on div "5M +1.92 (1.37%) 1M +1.92 (1.37%)" at bounding box center [275, 136] width 513 height 229
drag, startPoint x: 519, startPoint y: 188, endPoint x: 522, endPoint y: 152, distance: 36.2
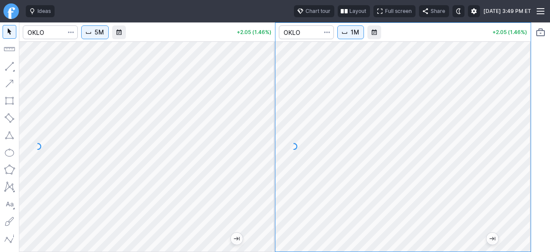
click at [524, 158] on div at bounding box center [522, 144] width 18 height 188
drag, startPoint x: 520, startPoint y: 177, endPoint x: 521, endPoint y: 146, distance: 31.0
click at [520, 155] on div at bounding box center [522, 144] width 18 height 188
drag, startPoint x: 519, startPoint y: 169, endPoint x: 518, endPoint y: 148, distance: 21.1
click at [518, 148] on div at bounding box center [522, 144] width 18 height 188
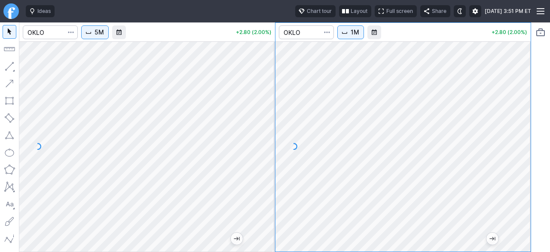
drag, startPoint x: 270, startPoint y: 171, endPoint x: 264, endPoint y: 118, distance: 52.8
click at [264, 118] on div at bounding box center [266, 144] width 18 height 188
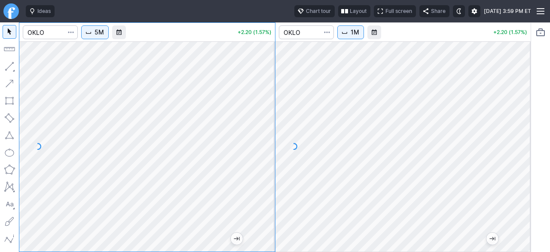
drag, startPoint x: 523, startPoint y: 206, endPoint x: 532, endPoint y: 164, distance: 43.0
click at [532, 164] on div "5M +2.20 (1.57%) 1M +2.20 (1.57%)" at bounding box center [275, 136] width 550 height 229
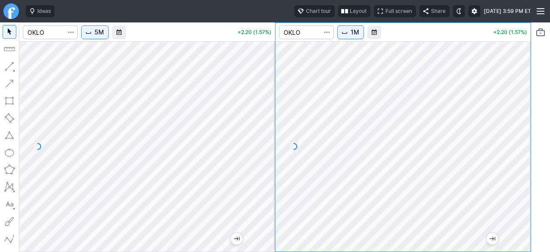
drag, startPoint x: 521, startPoint y: 158, endPoint x: 517, endPoint y: 168, distance: 10.2
click at [520, 166] on div at bounding box center [522, 144] width 18 height 188
drag, startPoint x: 520, startPoint y: 166, endPoint x: 519, endPoint y: 146, distance: 19.8
click at [524, 151] on div at bounding box center [522, 144] width 18 height 188
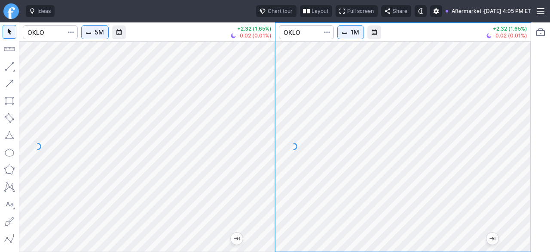
drag, startPoint x: 269, startPoint y: 161, endPoint x: 261, endPoint y: 112, distance: 49.3
click at [261, 112] on div at bounding box center [266, 144] width 18 height 188
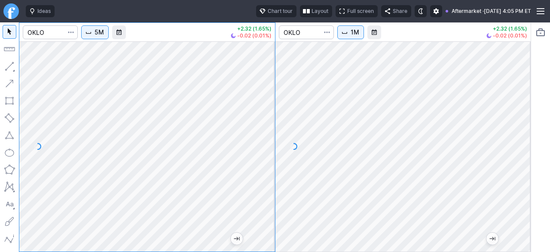
drag, startPoint x: 522, startPoint y: 162, endPoint x: 525, endPoint y: 137, distance: 25.1
click at [527, 138] on div at bounding box center [522, 144] width 18 height 188
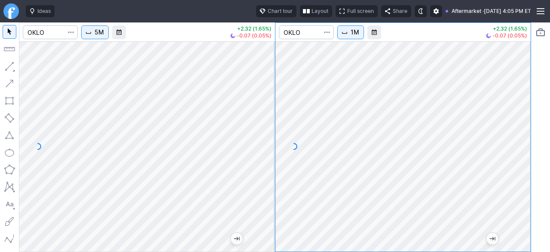
drag, startPoint x: 524, startPoint y: 150, endPoint x: 522, endPoint y: 158, distance: 8.3
click at [523, 159] on div at bounding box center [522, 144] width 18 height 188
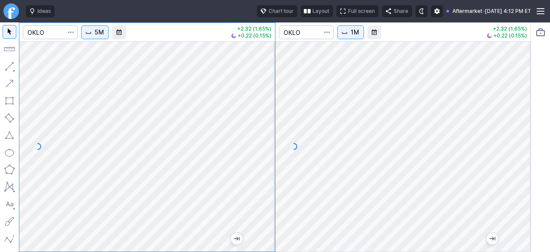
click at [267, 139] on div at bounding box center [266, 144] width 18 height 188
drag, startPoint x: 267, startPoint y: 90, endPoint x: 263, endPoint y: 98, distance: 8.9
click at [265, 97] on div at bounding box center [266, 144] width 18 height 188
drag, startPoint x: 267, startPoint y: 129, endPoint x: 260, endPoint y: 177, distance: 48.2
click at [267, 178] on div at bounding box center [266, 144] width 18 height 188
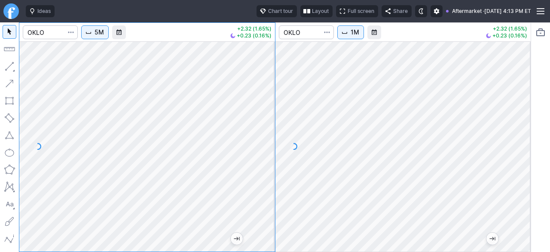
click at [271, 157] on div "5M +2.32 (1.65%) +0.23 (0.16%) 1M +2.32 (1.65%) +0.23 (0.16%)" at bounding box center [275, 136] width 513 height 229
click at [252, 150] on div at bounding box center [147, 146] width 256 height 210
drag, startPoint x: 267, startPoint y: 132, endPoint x: 260, endPoint y: 152, distance: 21.5
click at [269, 151] on div "5M +2.32 (1.65%) +0.38 (0.27%) 1M +2.32 (1.65%) +0.38 (0.27%)" at bounding box center [275, 136] width 513 height 229
drag, startPoint x: 522, startPoint y: 153, endPoint x: 518, endPoint y: 175, distance: 22.9
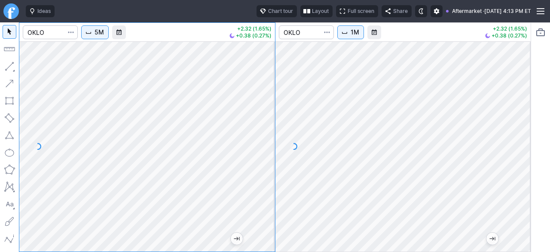
click at [523, 172] on div at bounding box center [522, 144] width 18 height 188
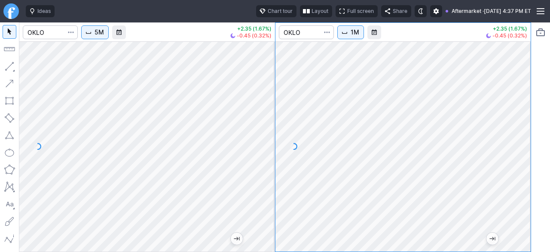
drag, startPoint x: 264, startPoint y: 140, endPoint x: 264, endPoint y: 156, distance: 15.5
click at [264, 154] on div at bounding box center [266, 144] width 18 height 188
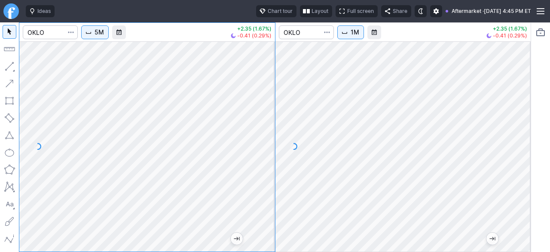
drag, startPoint x: 261, startPoint y: 155, endPoint x: 261, endPoint y: 129, distance: 26.7
click at [261, 129] on div at bounding box center [266, 144] width 18 height 188
drag, startPoint x: 266, startPoint y: 184, endPoint x: 258, endPoint y: 198, distance: 16.3
click at [266, 198] on div at bounding box center [266, 144] width 18 height 188
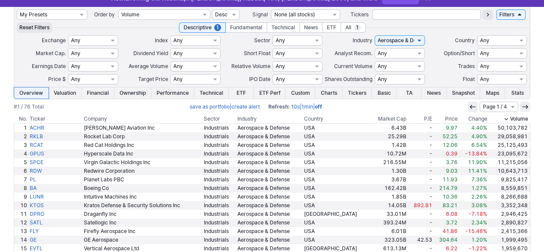
scroll to position [43, 0]
click at [63, 11] on select "My Presets -Save Screen -Edit Screens s: $100-2000 ATR>3 s: $200-2000 ATR=4-60 …" at bounding box center [52, 14] width 71 height 10
click at [17, 9] on select "My Presets -Save Screen -Edit Screens s: $100-2000 ATR>3 s: $200-2000 ATR=4-60 …" at bounding box center [52, 14] width 71 height 10
select select "My Presets"
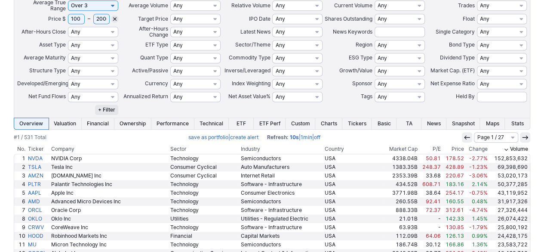
scroll to position [258, 0]
